Goal: Task Accomplishment & Management: Manage account settings

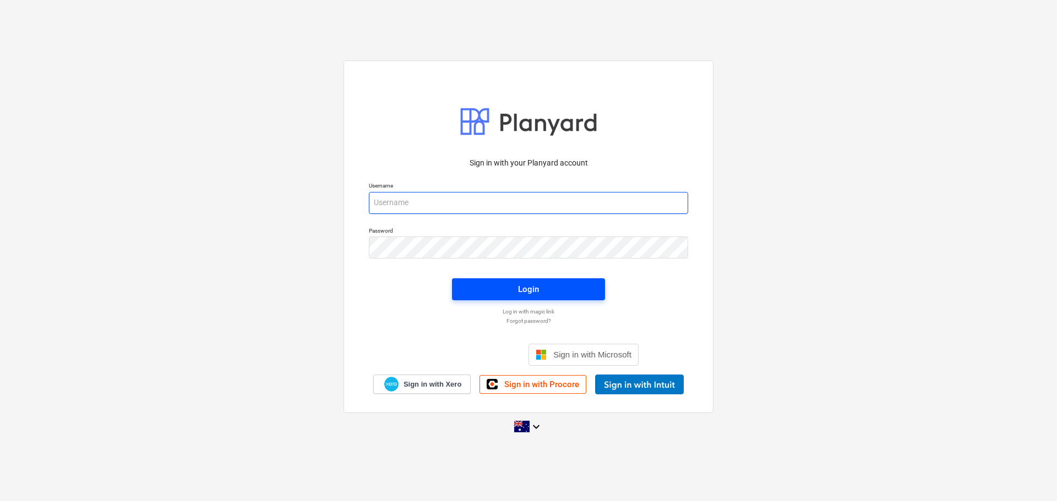
type input "[EMAIL_ADDRESS][DOMAIN_NAME]"
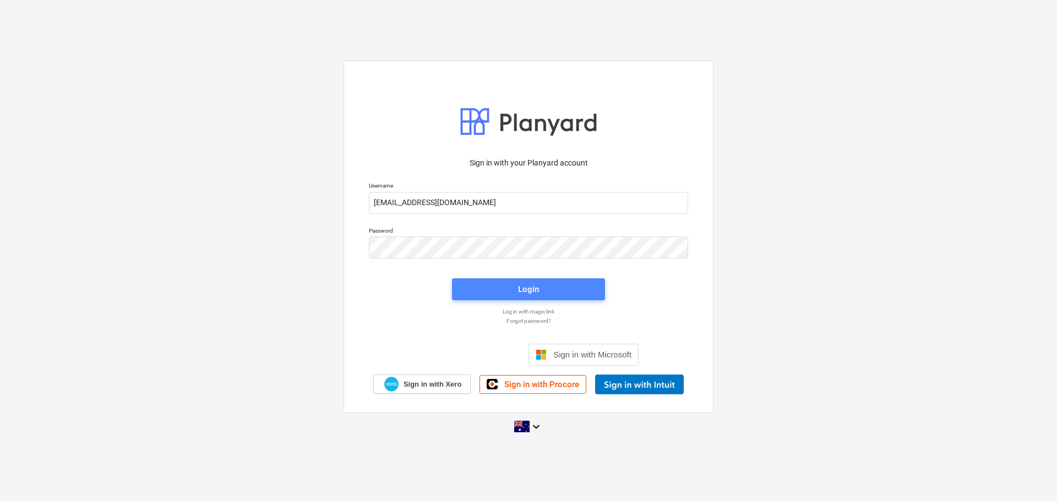
click at [530, 287] on div "Login" at bounding box center [528, 289] width 21 height 14
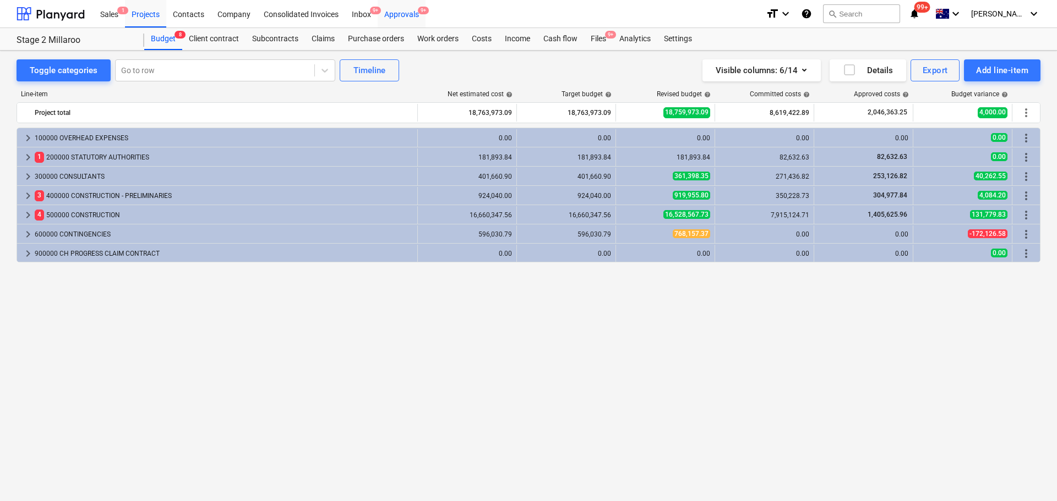
click at [412, 14] on div "Approvals 9+" at bounding box center [402, 13] width 48 height 28
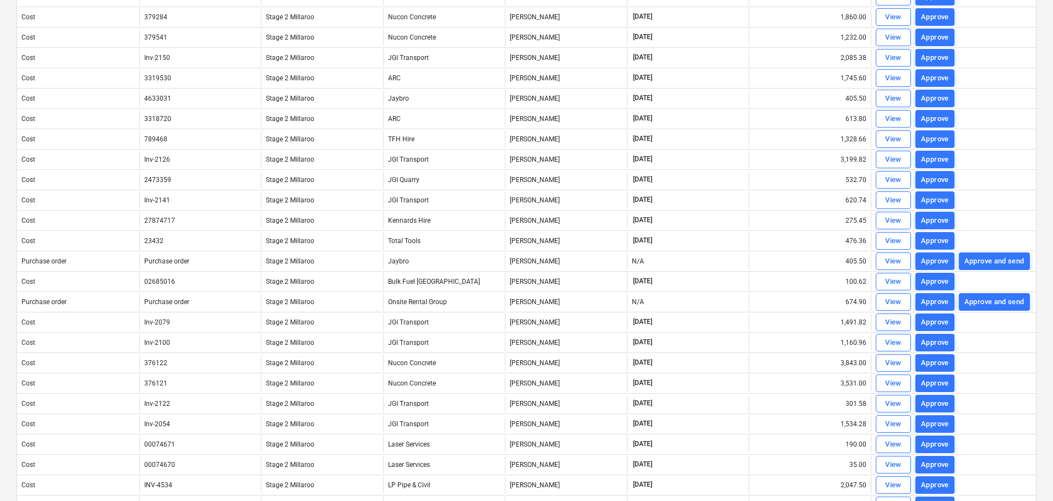
scroll to position [561, 0]
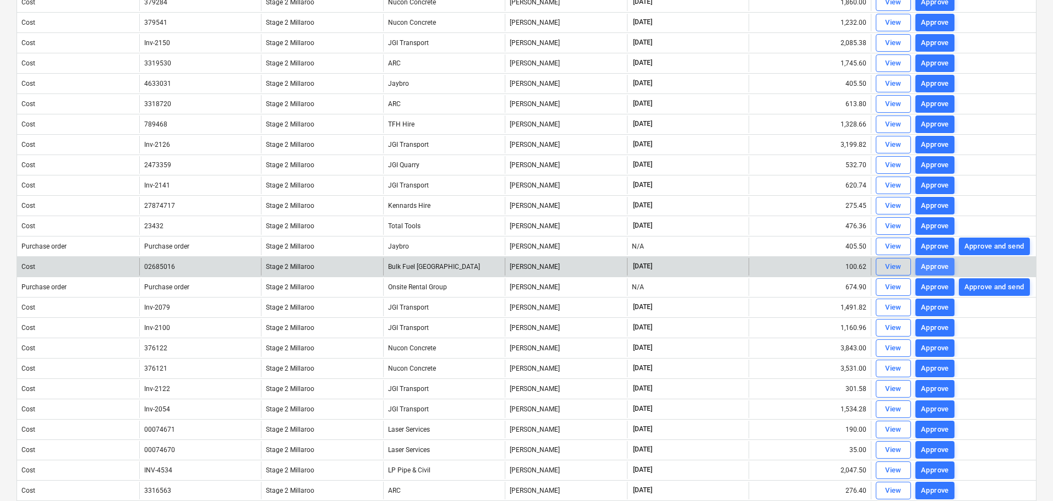
click at [935, 268] on div "Approve" at bounding box center [935, 267] width 28 height 13
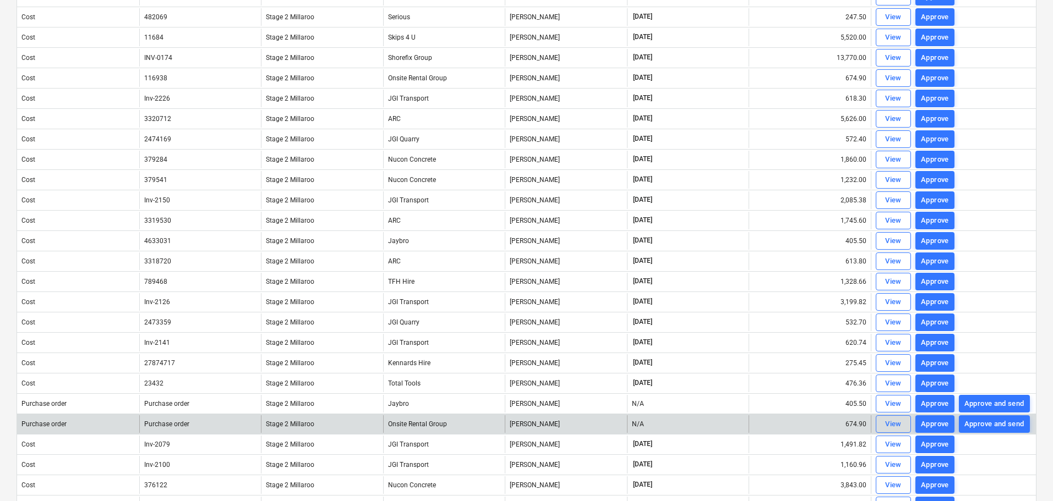
scroll to position [0, 0]
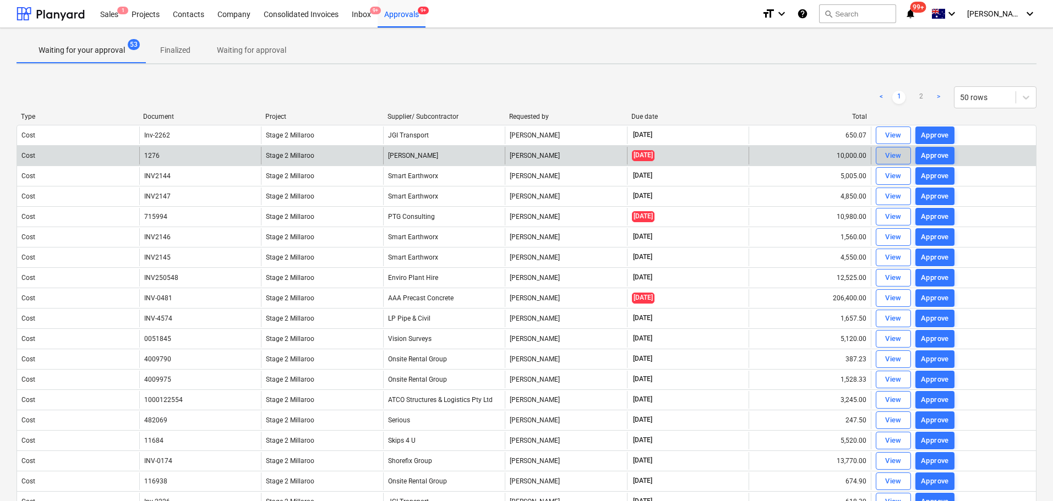
click at [893, 156] on div "View" at bounding box center [893, 156] width 17 height 13
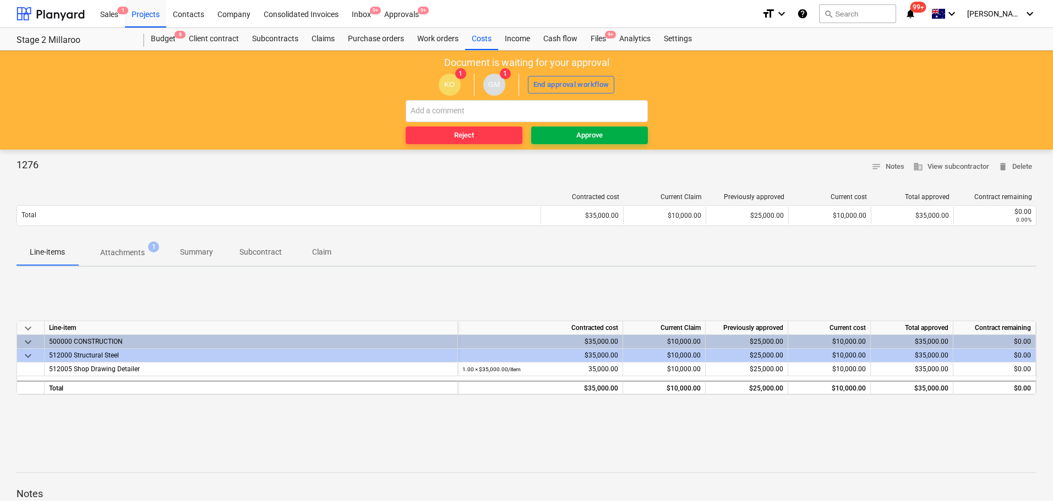
click at [576, 137] on div "Approve" at bounding box center [589, 135] width 26 height 13
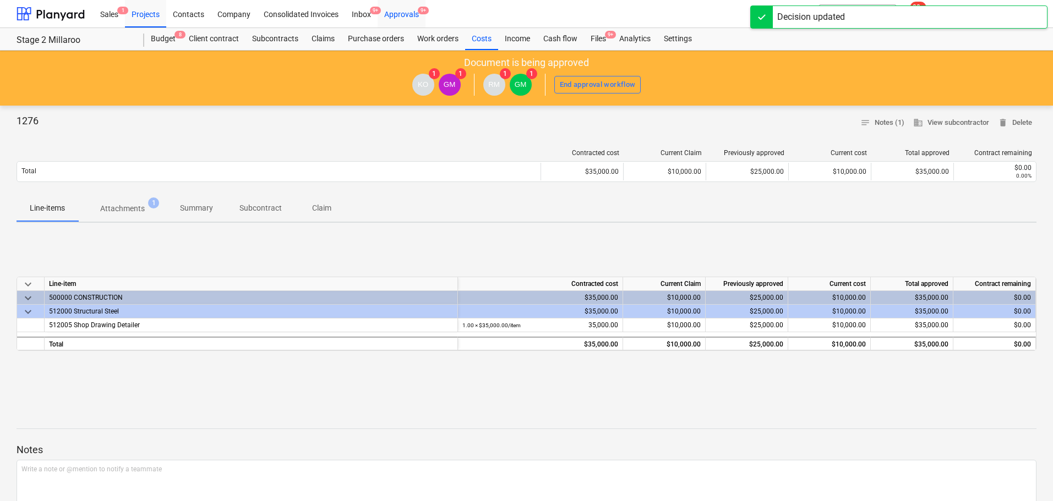
click at [410, 11] on div "Approvals 9+" at bounding box center [402, 13] width 48 height 28
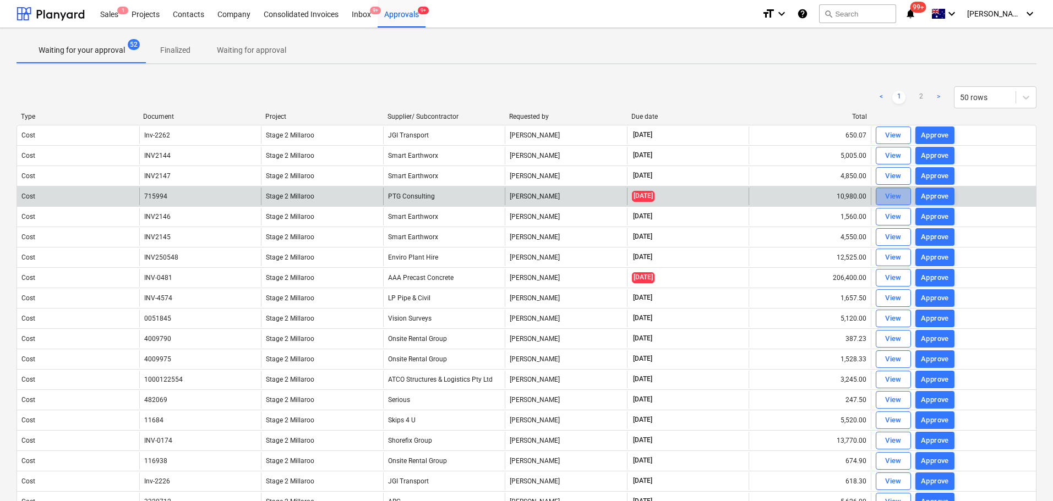
click at [889, 197] on div "View" at bounding box center [893, 196] width 17 height 13
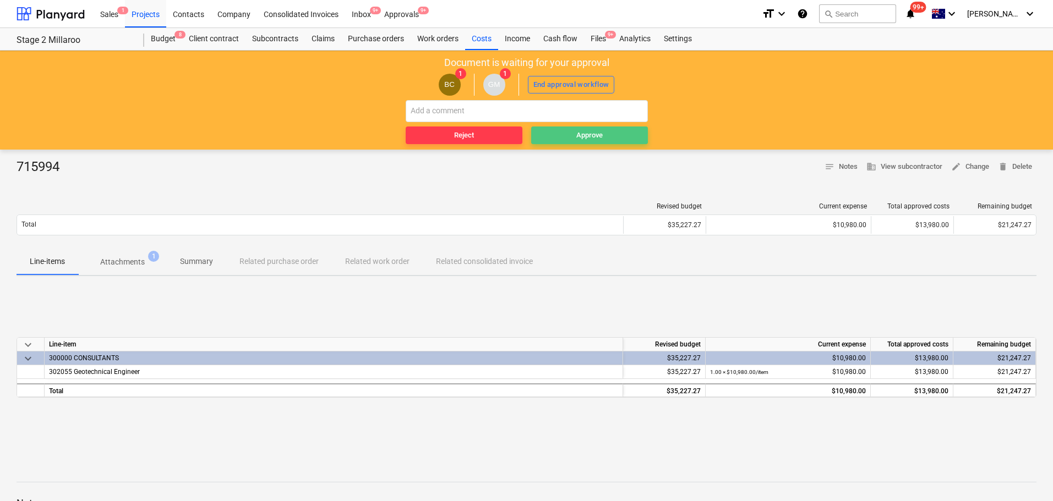
click at [604, 140] on span "Approve" at bounding box center [590, 135] width 108 height 13
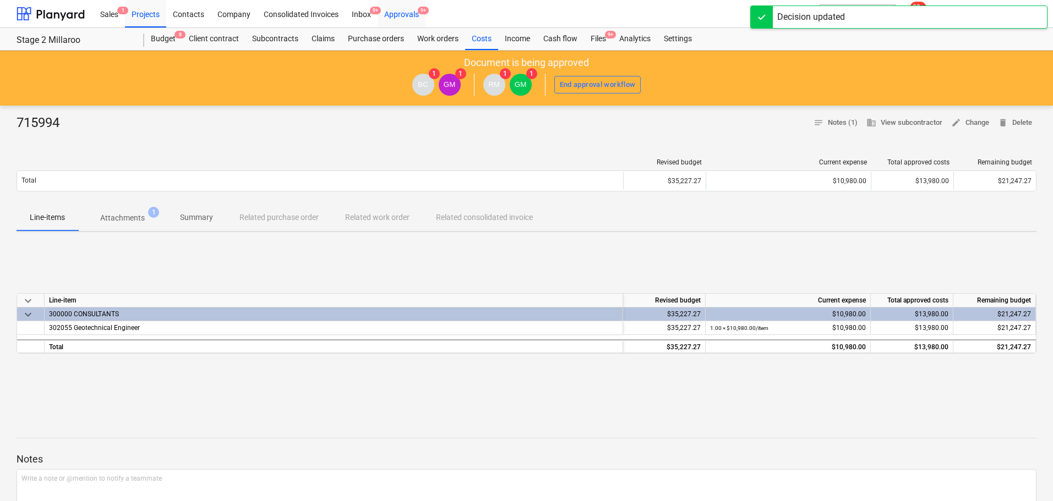
click at [407, 12] on div "Approvals 9+" at bounding box center [402, 13] width 48 height 28
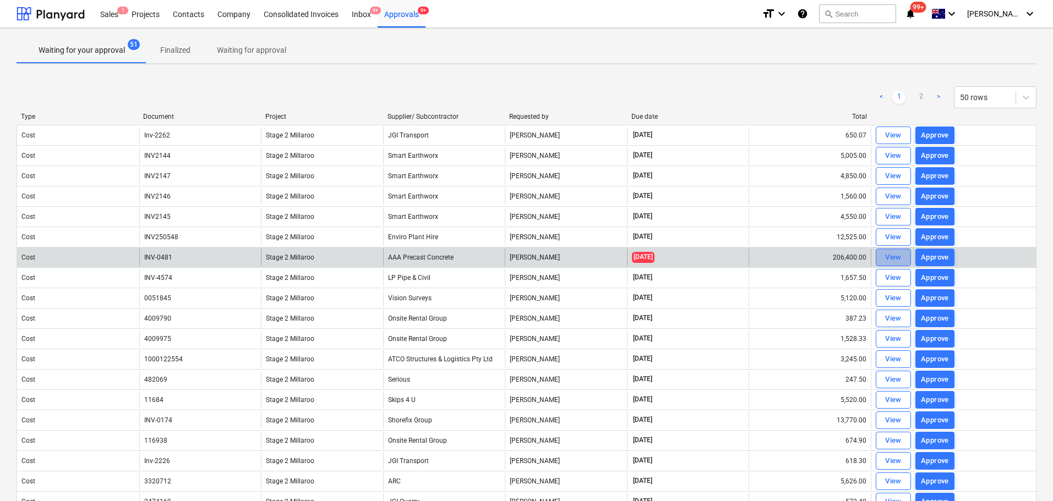
click at [888, 259] on div "View" at bounding box center [893, 258] width 17 height 13
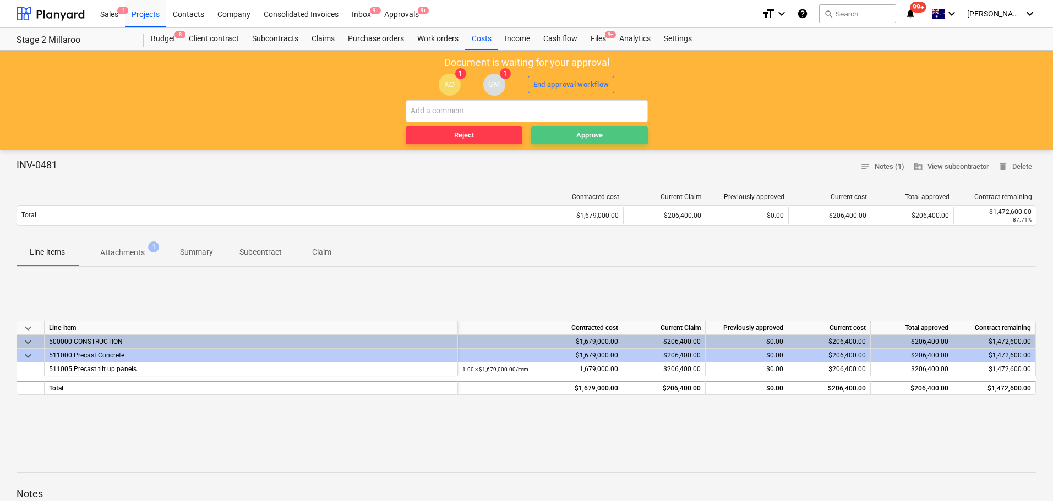
click at [577, 135] on div "Approve" at bounding box center [589, 135] width 26 height 13
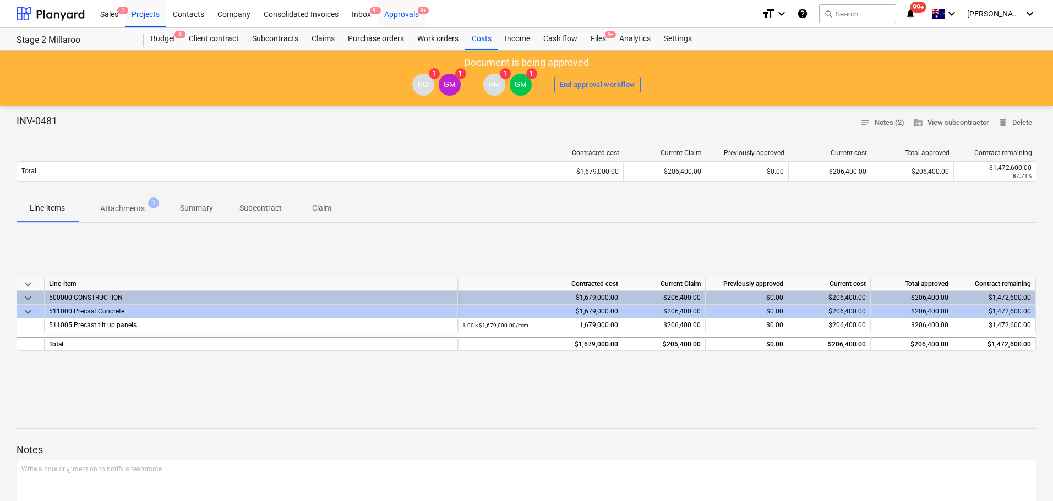
click at [411, 12] on div "Approvals 9+" at bounding box center [402, 13] width 48 height 28
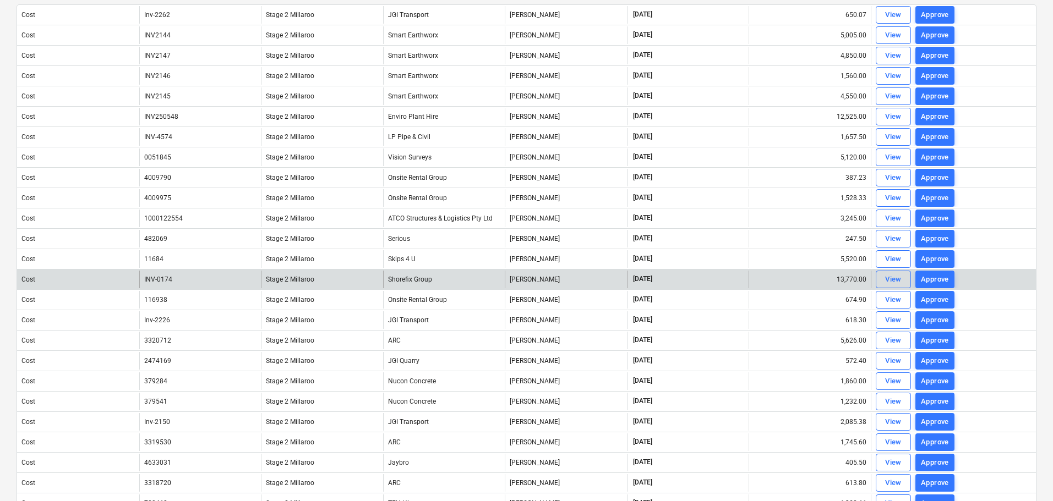
scroll to position [122, 0]
click at [895, 277] on div "View" at bounding box center [893, 278] width 17 height 13
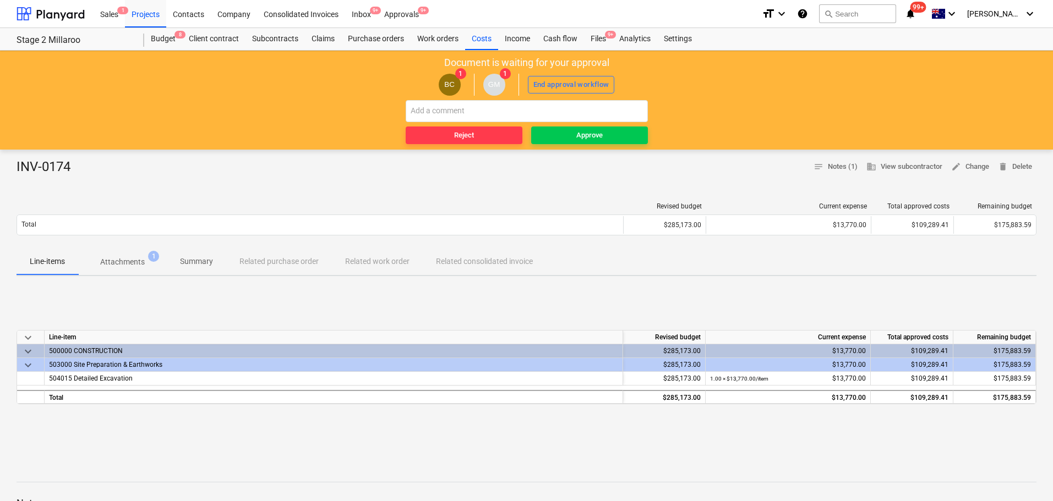
click at [136, 260] on p "Attachments" at bounding box center [122, 263] width 45 height 12
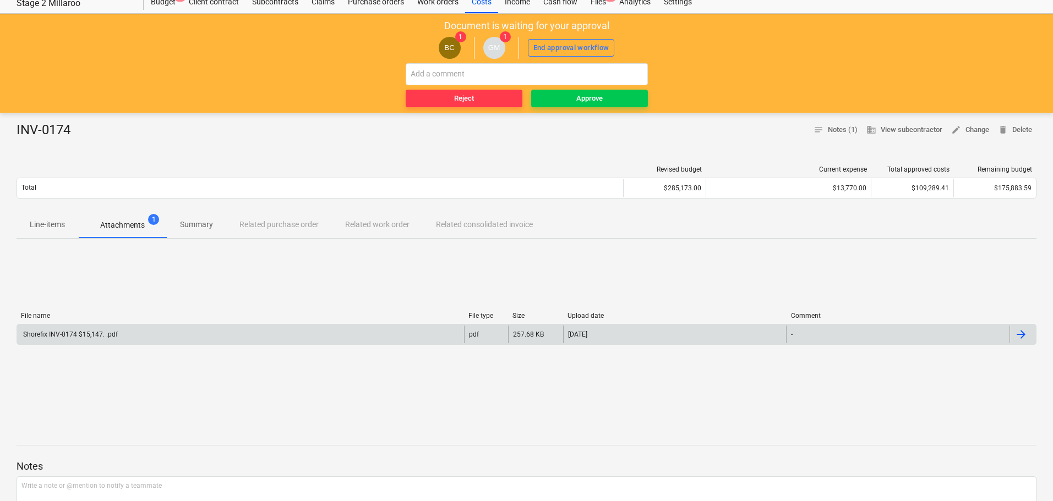
scroll to position [36, 0]
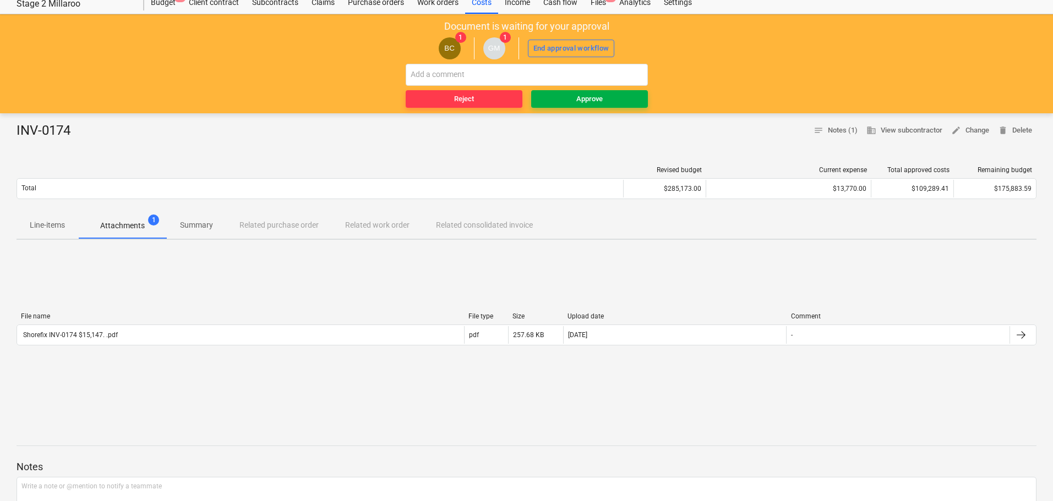
click at [586, 99] on div "Approve" at bounding box center [589, 99] width 26 height 13
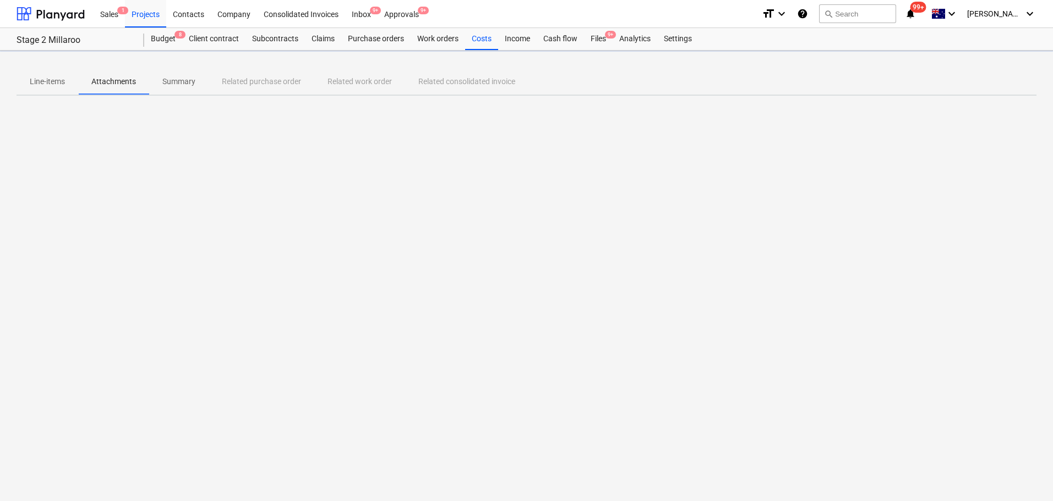
scroll to position [0, 0]
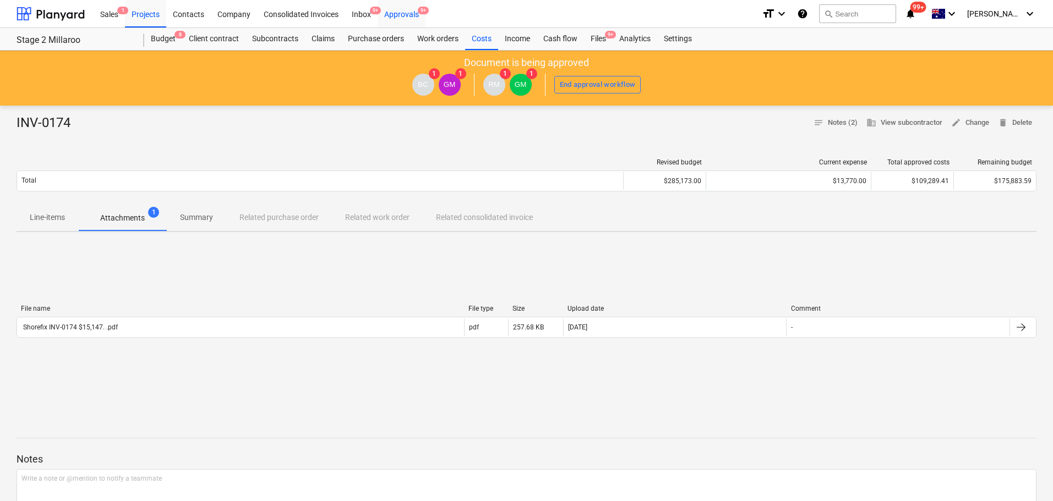
click at [397, 14] on div "Approvals 9+" at bounding box center [402, 13] width 48 height 28
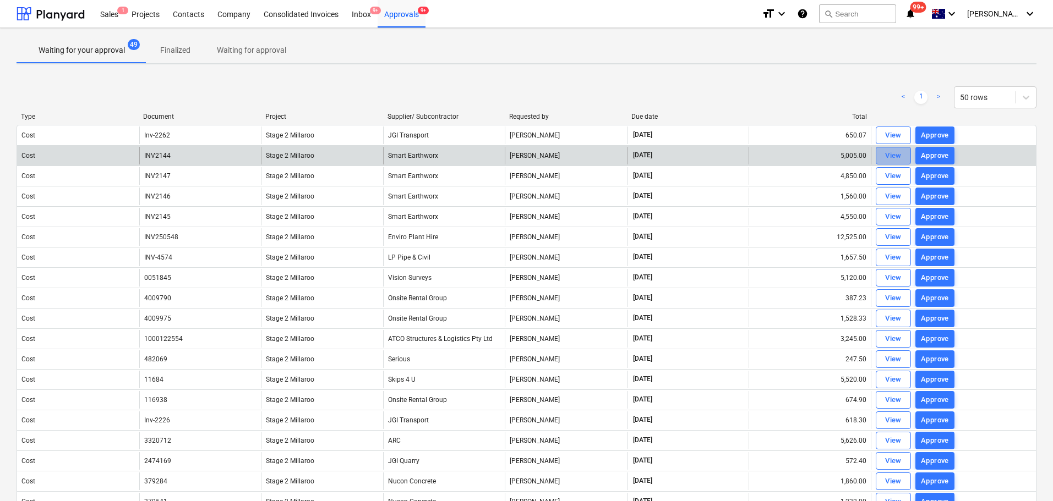
click at [894, 156] on div "View" at bounding box center [893, 156] width 17 height 13
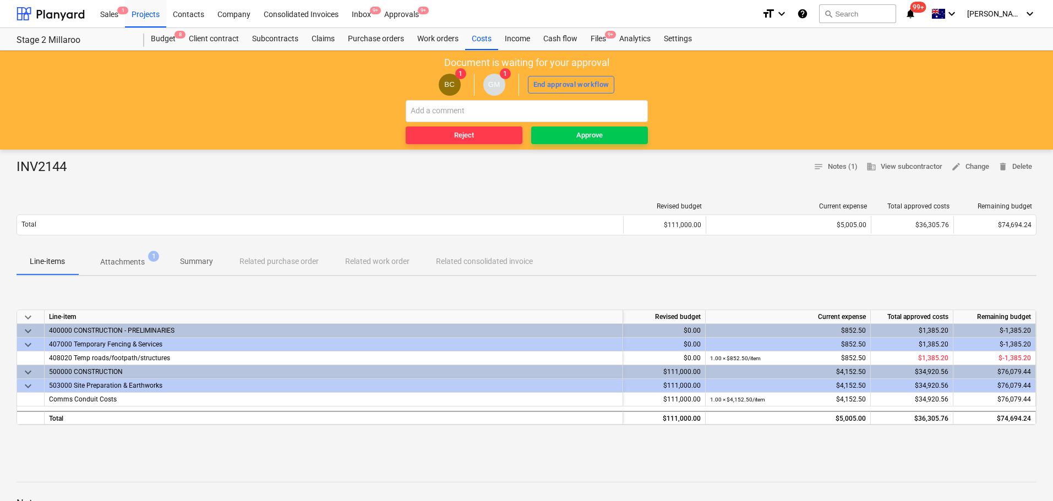
click at [124, 260] on p "Attachments" at bounding box center [122, 263] width 45 height 12
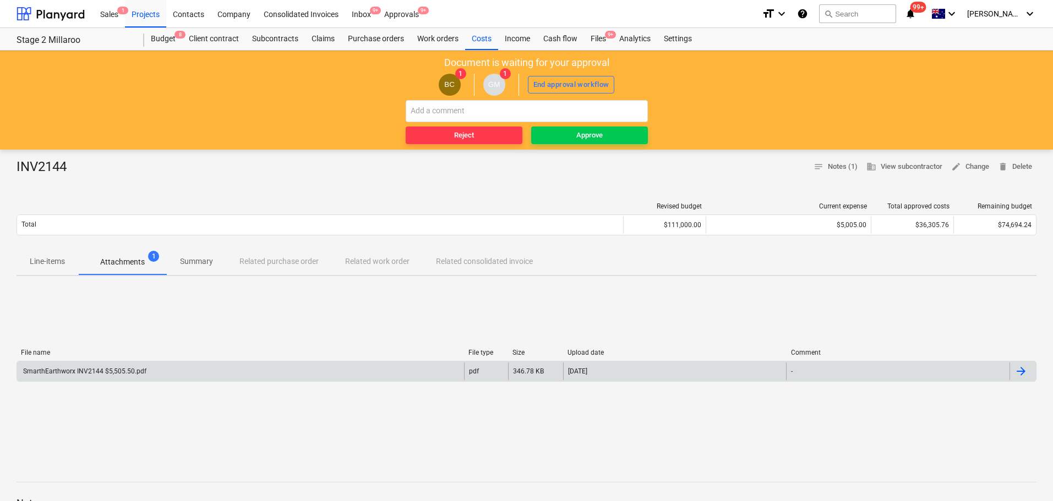
click at [108, 369] on div "SmarthEarthworx INV2144 $5,505.50.pdf" at bounding box center [83, 372] width 125 height 8
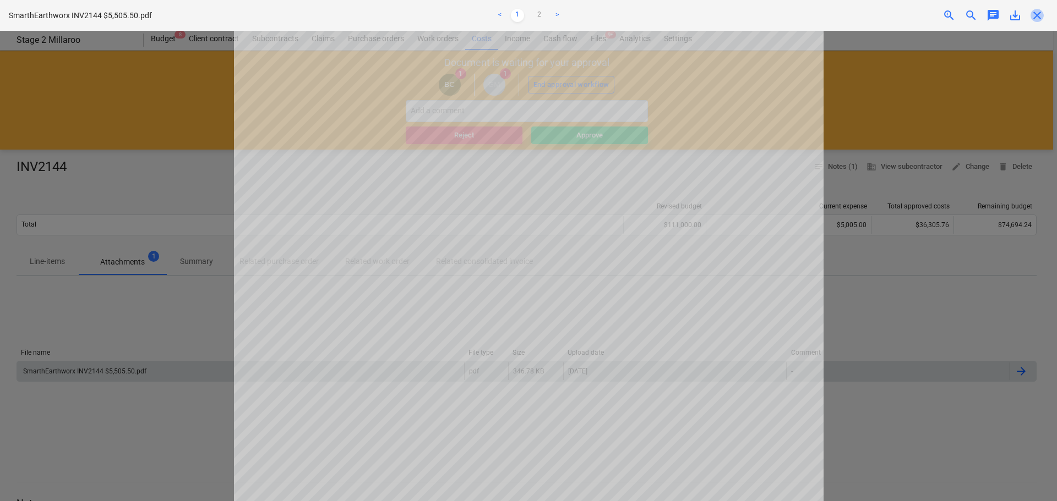
click at [1038, 11] on span "close" at bounding box center [1036, 15] width 13 height 13
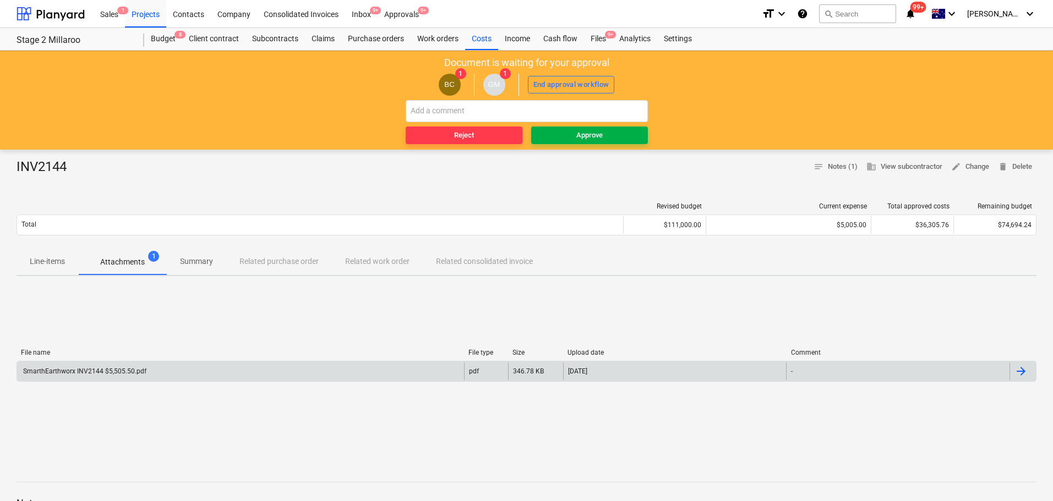
click at [586, 133] on div "Approve" at bounding box center [589, 135] width 26 height 13
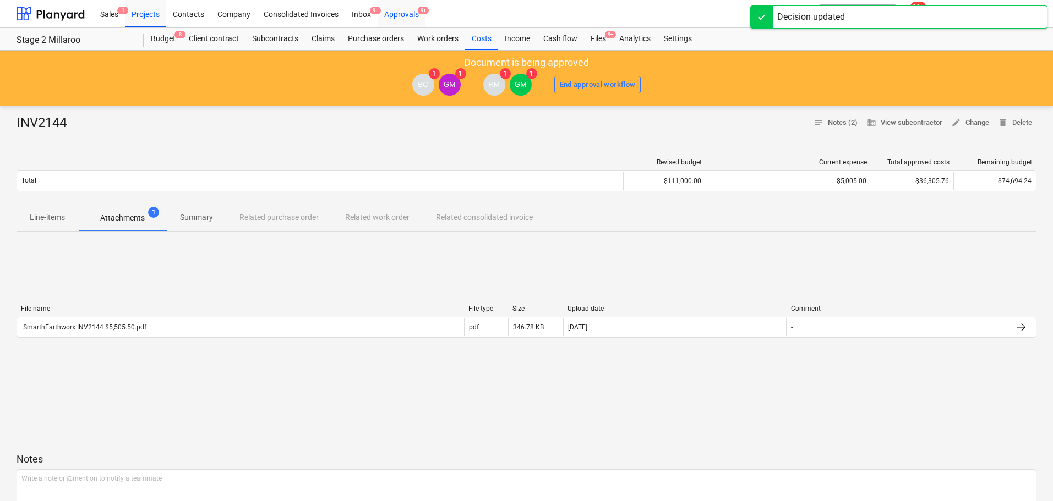
click at [409, 12] on div "Approvals 9+" at bounding box center [402, 13] width 48 height 28
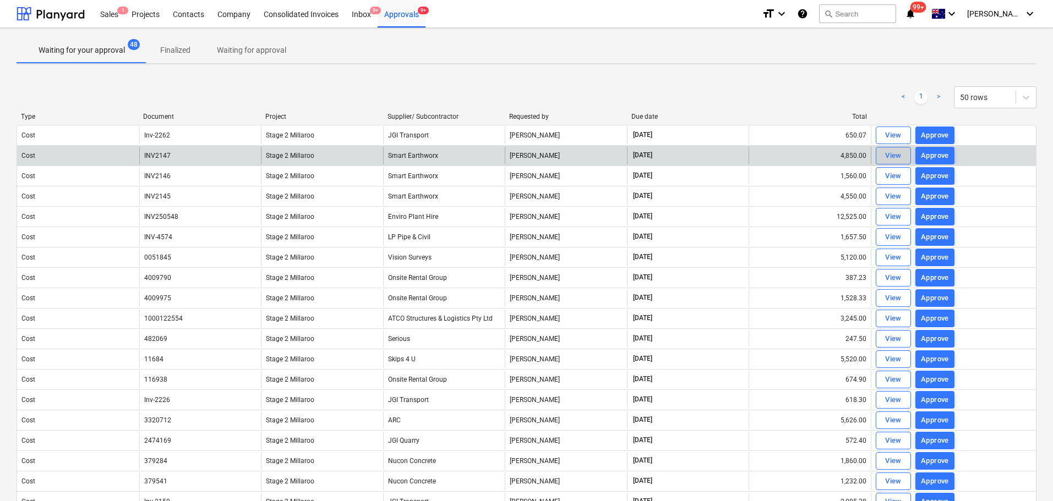
click at [895, 153] on div "View" at bounding box center [893, 156] width 17 height 13
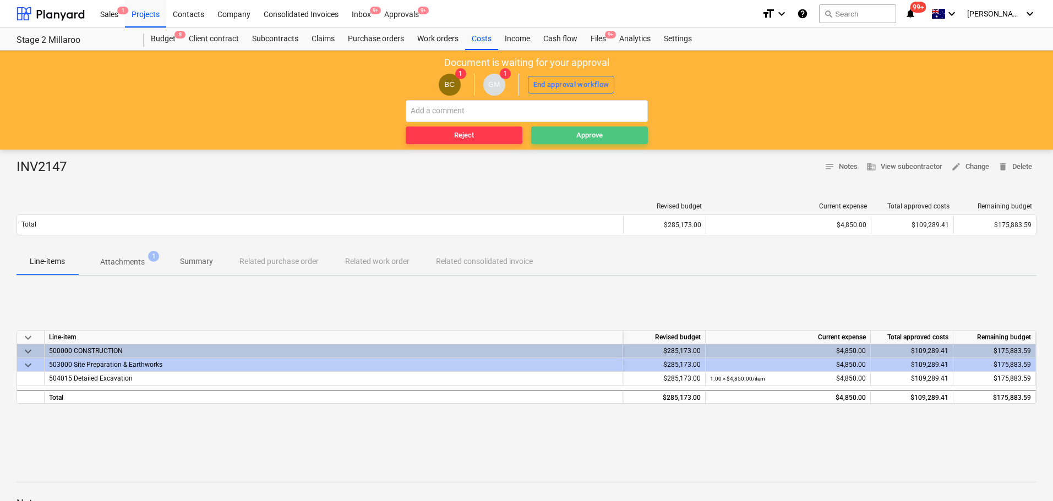
click at [590, 136] on div "Approve" at bounding box center [589, 135] width 26 height 13
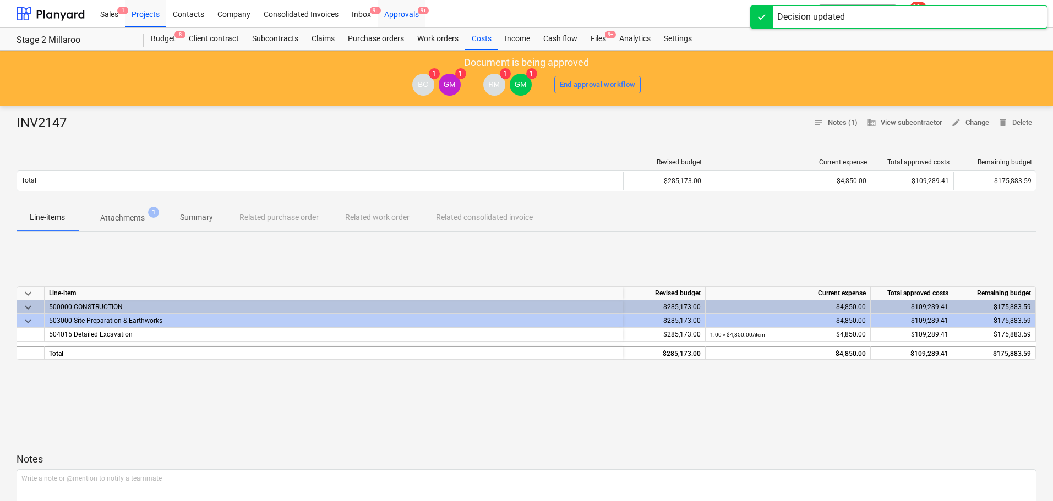
click at [403, 12] on div "Approvals 9+" at bounding box center [402, 13] width 48 height 28
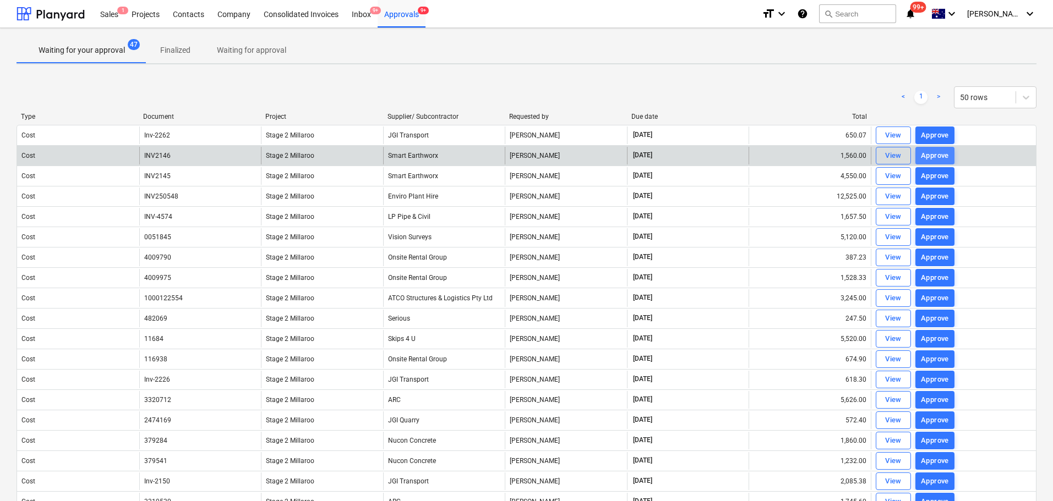
click at [931, 152] on div "Approve" at bounding box center [935, 156] width 28 height 13
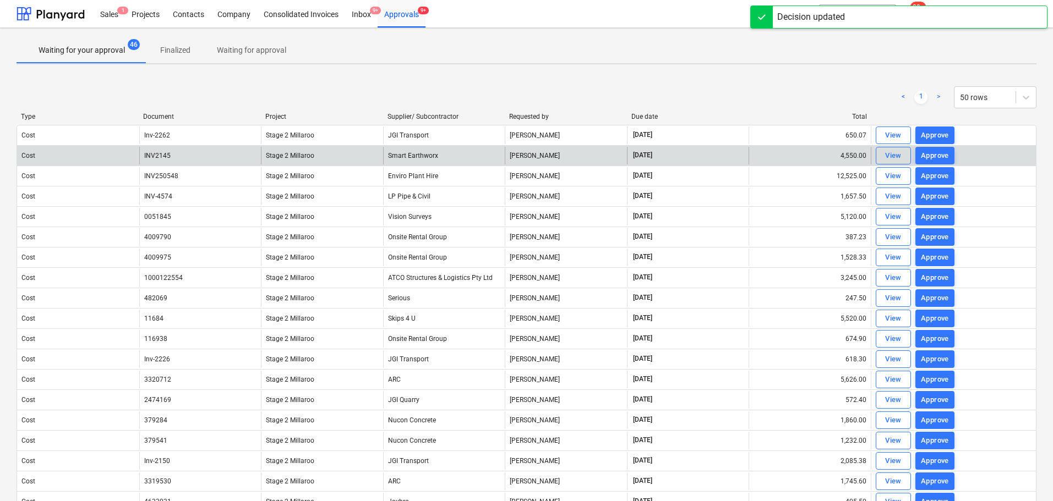
click at [931, 152] on div "Approve" at bounding box center [935, 156] width 28 height 13
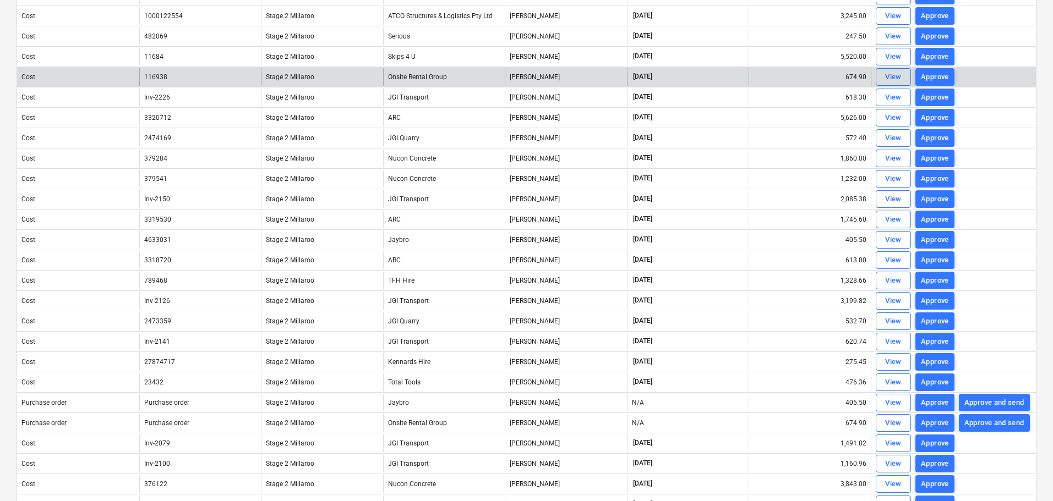
scroll to position [246, 0]
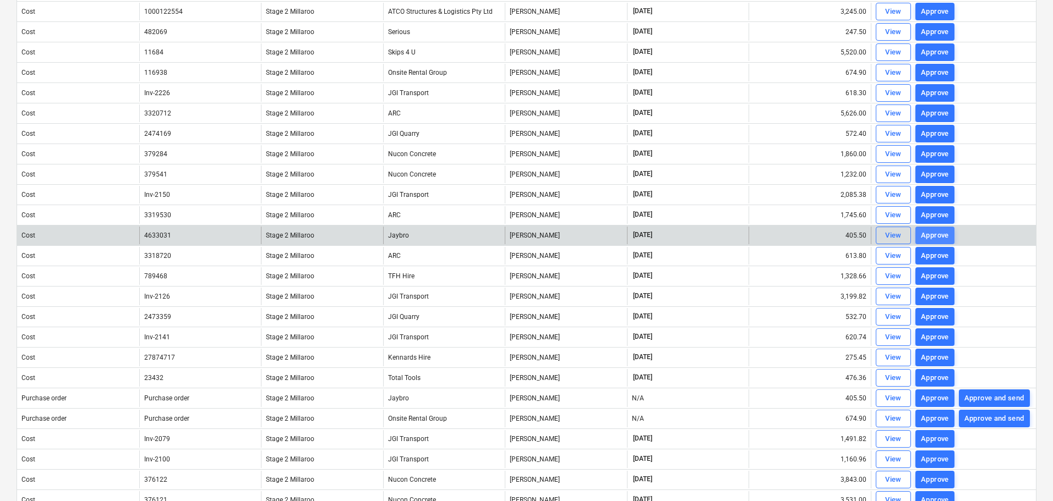
click at [937, 237] on div "Approve" at bounding box center [935, 236] width 28 height 13
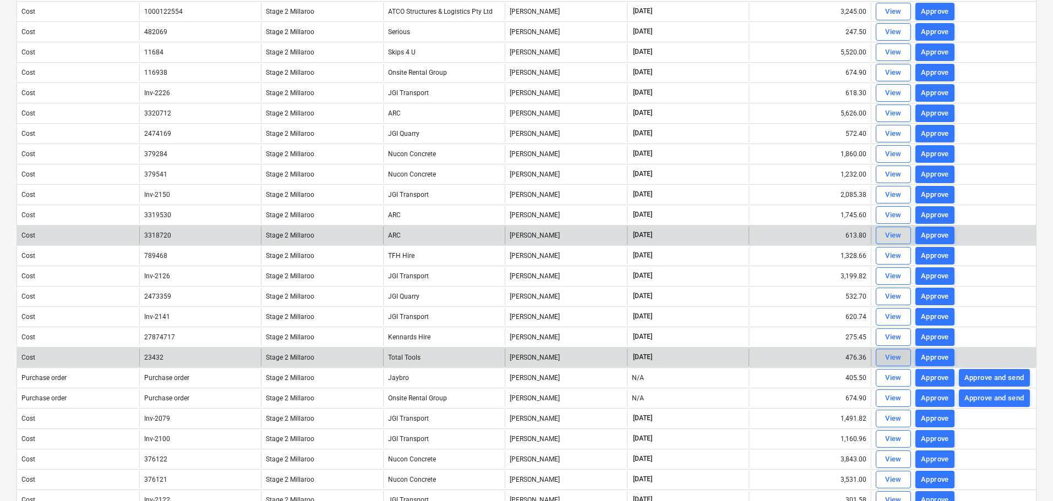
click at [885, 355] on span "View" at bounding box center [893, 358] width 24 height 13
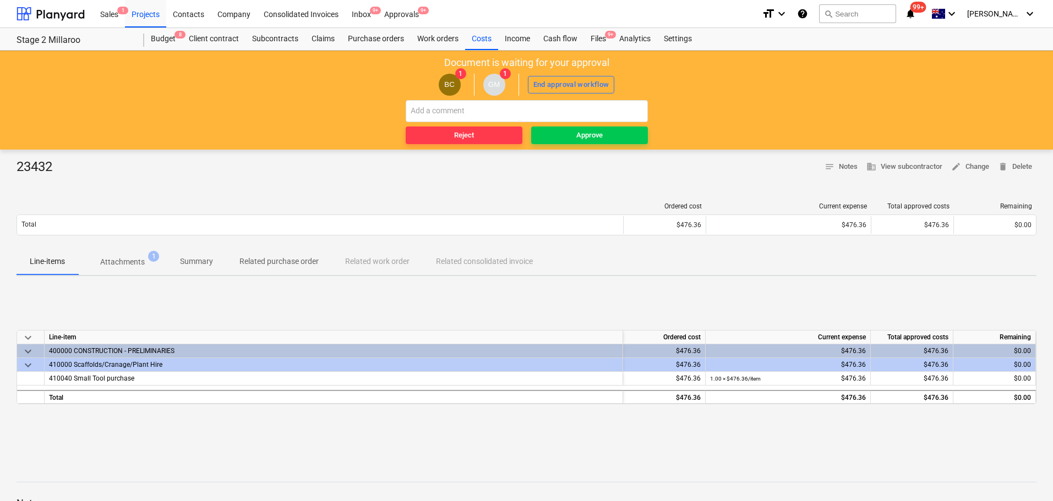
click at [128, 259] on p "Attachments" at bounding box center [122, 263] width 45 height 12
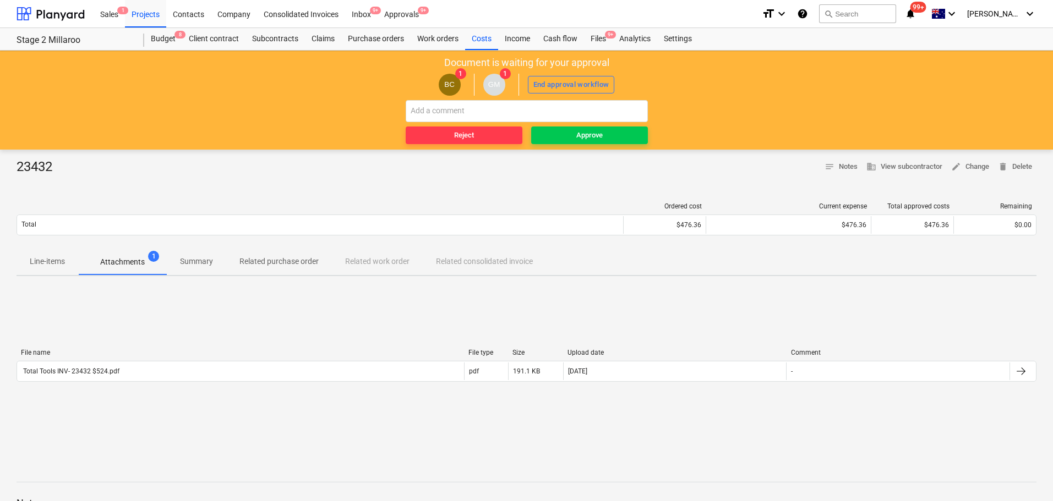
scroll to position [8, 0]
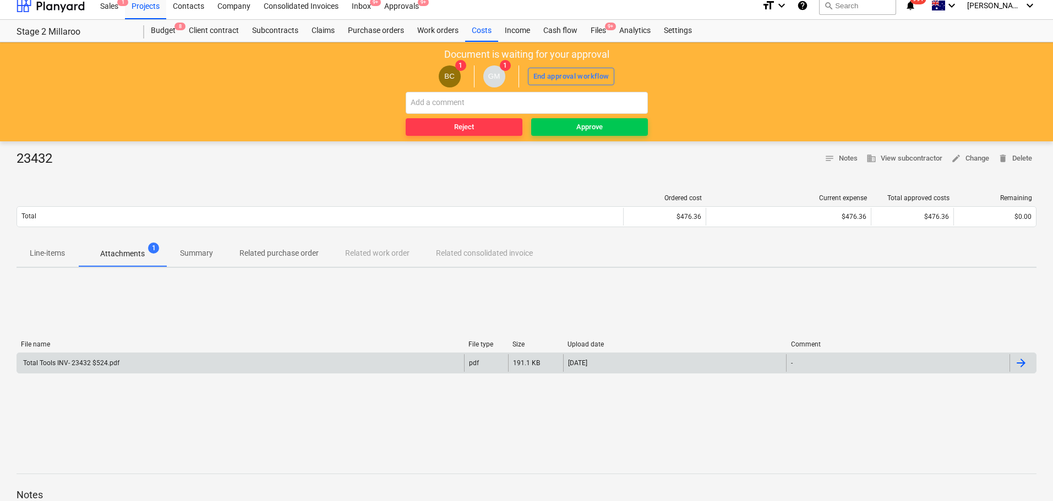
click at [91, 360] on div "Total Tools INV- 23432 $524.pdf" at bounding box center [70, 363] width 98 height 8
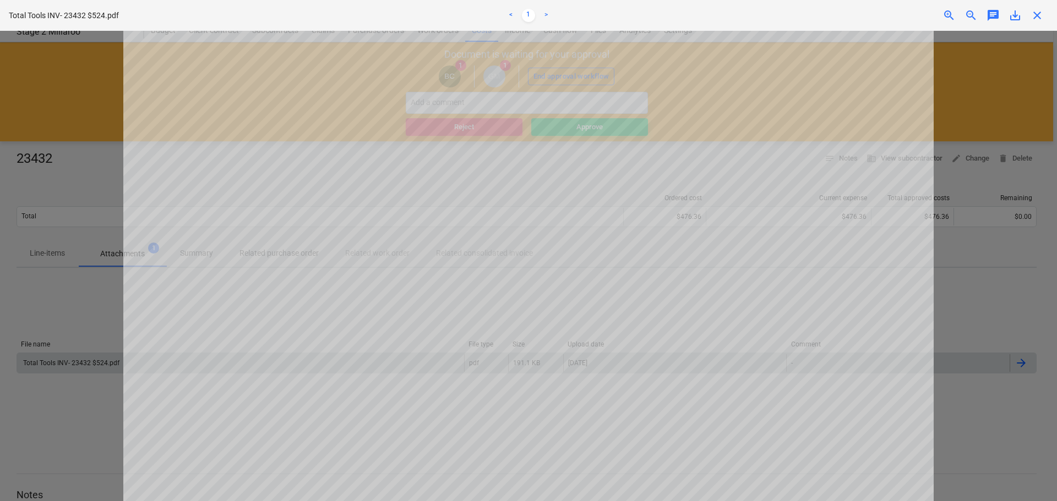
click at [991, 76] on div at bounding box center [528, 266] width 1057 height 471
click at [1037, 11] on span "close" at bounding box center [1036, 15] width 13 height 13
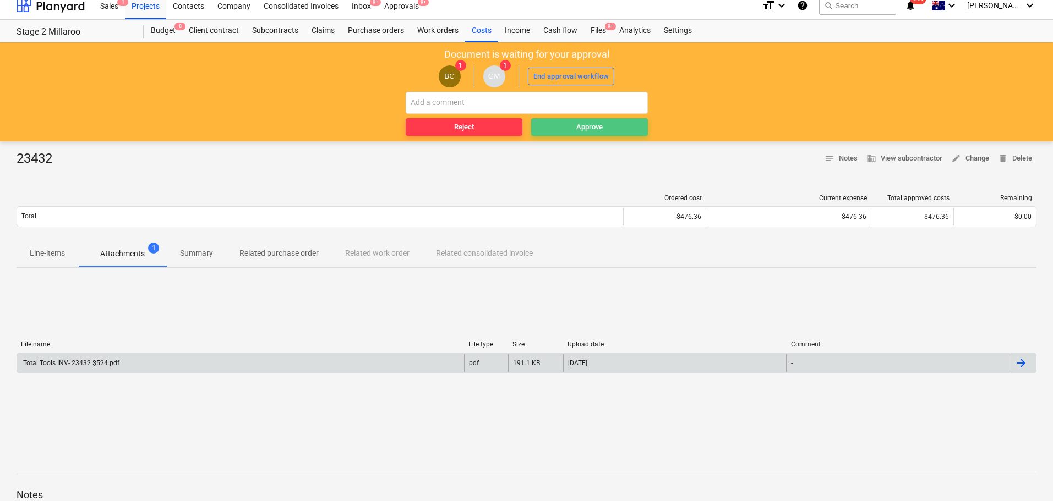
click at [611, 126] on span "Approve" at bounding box center [590, 127] width 108 height 13
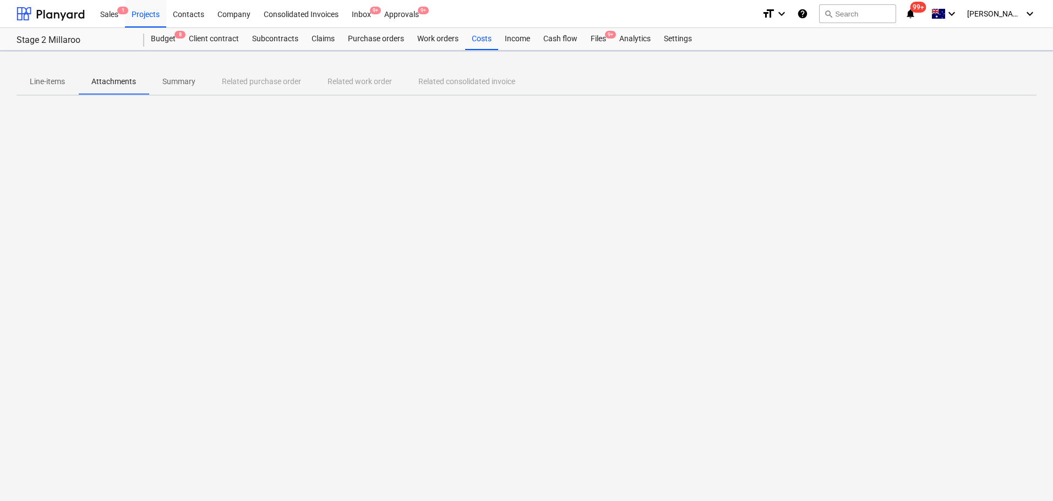
scroll to position [0, 0]
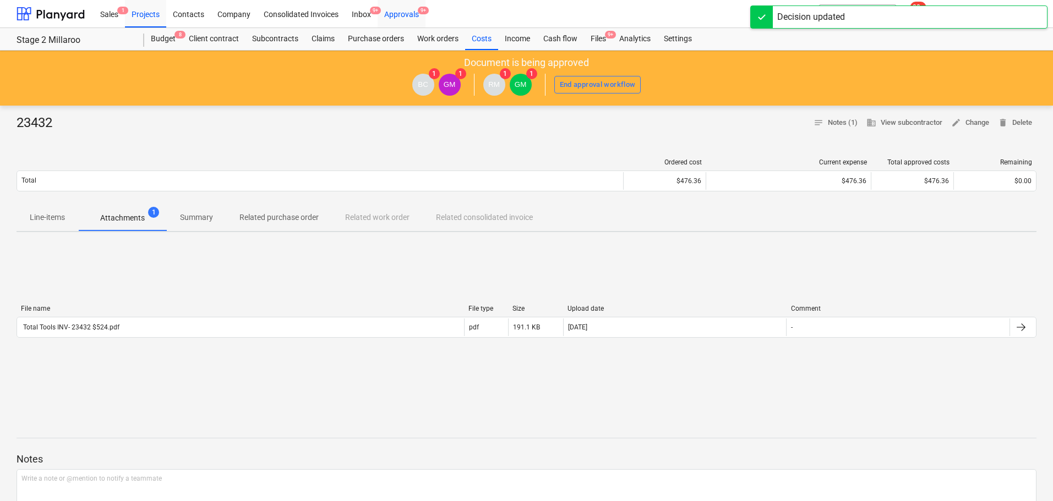
click at [403, 13] on div "Approvals 9+" at bounding box center [402, 13] width 48 height 28
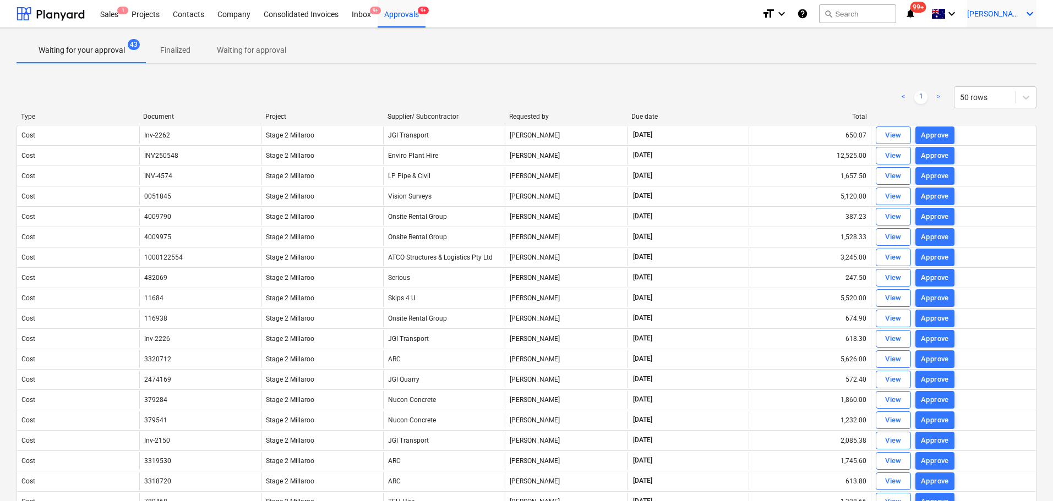
click at [1017, 15] on span "[PERSON_NAME]" at bounding box center [994, 13] width 55 height 9
click at [1006, 62] on div "Log out" at bounding box center [1003, 61] width 66 height 18
